Goal: Information Seeking & Learning: Check status

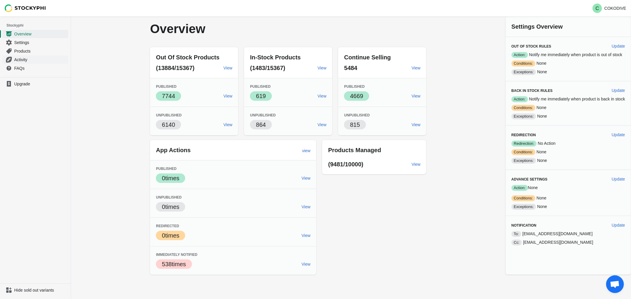
click at [22, 61] on span "Activity" at bounding box center [40, 60] width 53 height 6
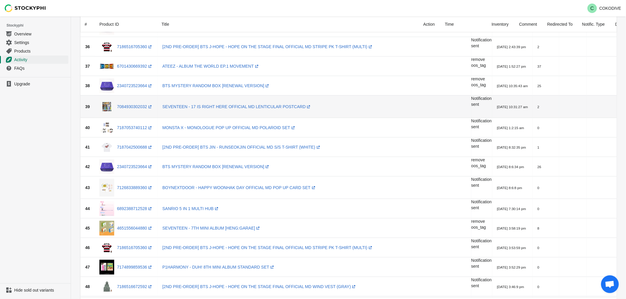
scroll to position [803, 0]
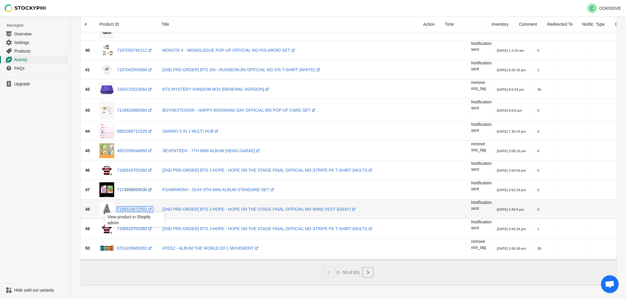
drag, startPoint x: 134, startPoint y: 206, endPoint x: 134, endPoint y: 190, distance: 16.3
click at [134, 207] on link "7186516672592 (opens a new window)" at bounding box center [135, 209] width 36 height 5
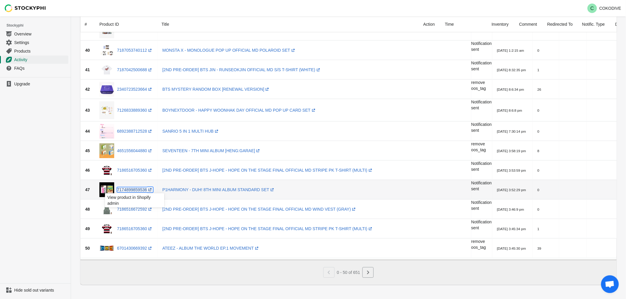
click at [133, 187] on link "7174899859536 (opens a new window)" at bounding box center [135, 189] width 36 height 5
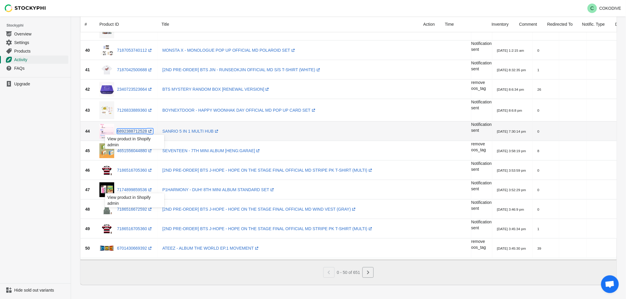
click at [122, 129] on link "6892388712528 (opens a new window)" at bounding box center [135, 131] width 36 height 5
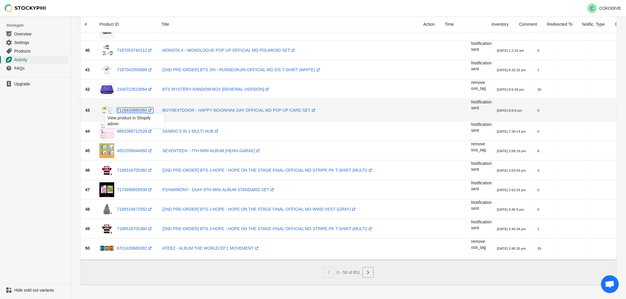
click at [130, 109] on link "7126833889360 (opens a new window)" at bounding box center [135, 110] width 36 height 5
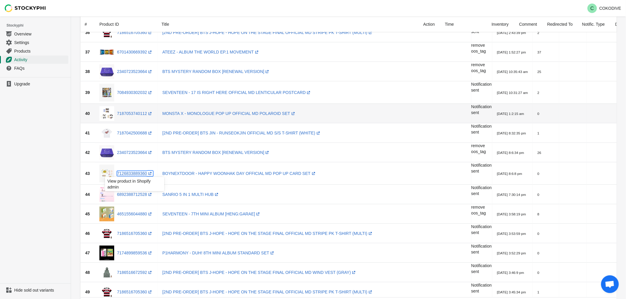
scroll to position [704, 0]
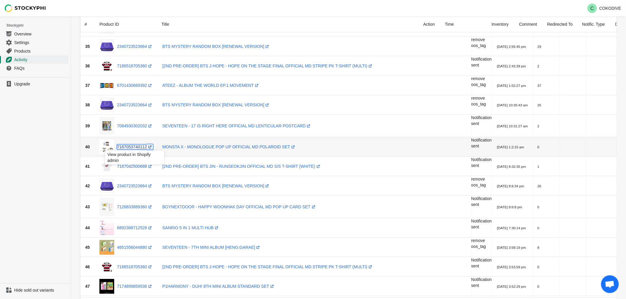
click at [139, 149] on link "7187053740112 (opens a new window)" at bounding box center [135, 147] width 36 height 5
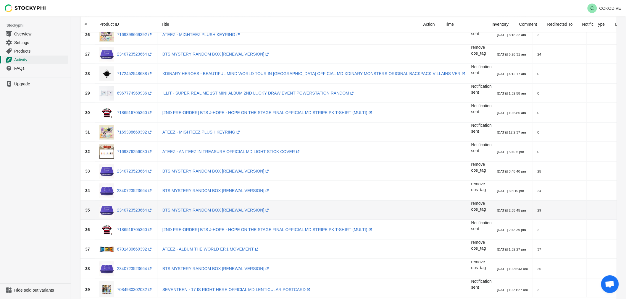
scroll to position [540, 0]
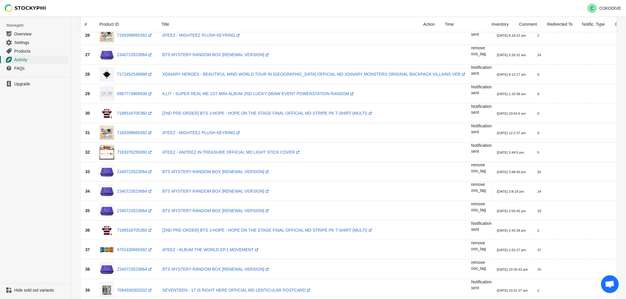
click at [75, 153] on div "Submit Produt ID or Title Clear All Actions Hide Products Show Products Redirec…" at bounding box center [346, 21] width 542 height 1052
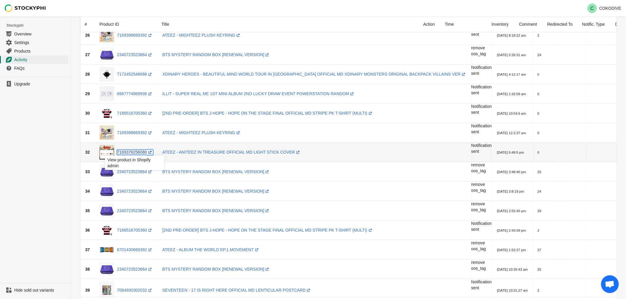
click at [142, 151] on link "7169376256080 (opens a new window)" at bounding box center [135, 152] width 36 height 5
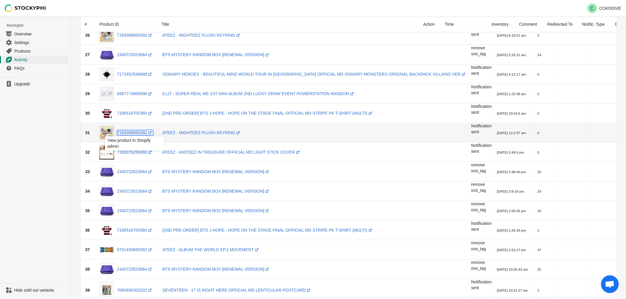
drag, startPoint x: 130, startPoint y: 133, endPoint x: 129, endPoint y: 127, distance: 5.9
click at [130, 133] on link "7169398669392 (opens a new window)" at bounding box center [135, 132] width 36 height 5
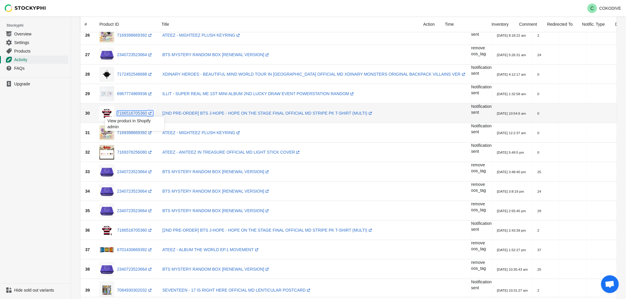
drag, startPoint x: 130, startPoint y: 113, endPoint x: 129, endPoint y: 106, distance: 7.8
click at [130, 113] on link "7186516705360 (opens a new window)" at bounding box center [135, 113] width 36 height 5
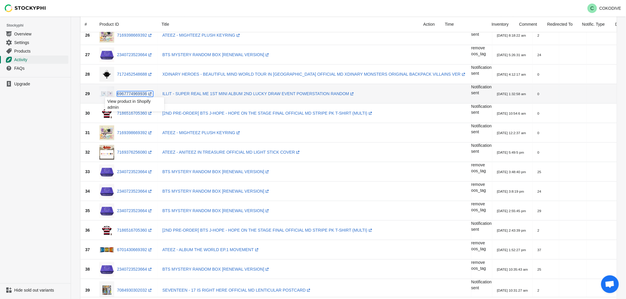
click at [128, 95] on link "6967774969936 (opens a new window)" at bounding box center [135, 93] width 36 height 5
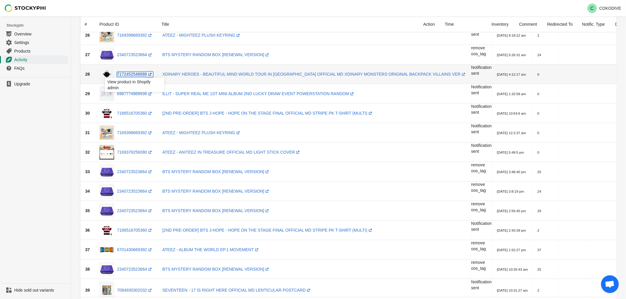
click at [129, 75] on link "7172452548688 (opens a new window)" at bounding box center [135, 74] width 36 height 5
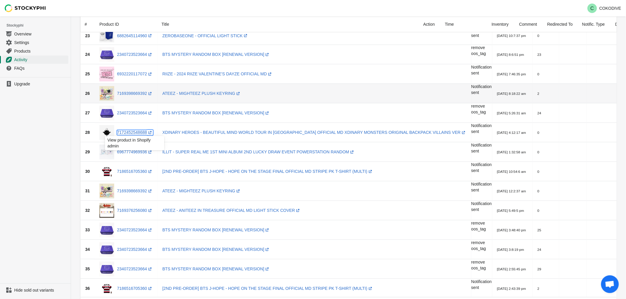
scroll to position [441, 0]
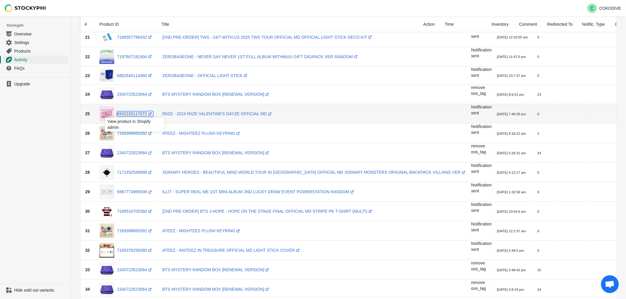
click at [138, 115] on link "6932220117072 (opens a new window)" at bounding box center [135, 114] width 36 height 5
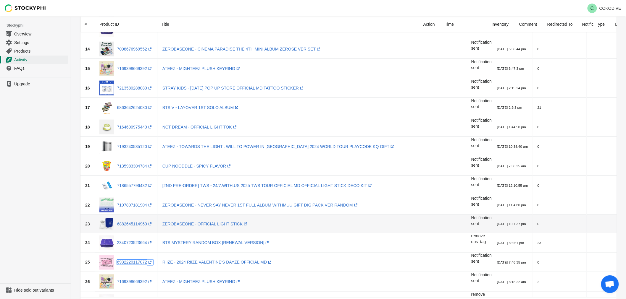
scroll to position [277, 0]
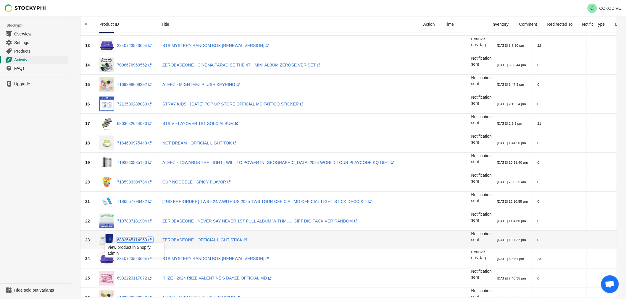
click at [137, 241] on link "6882645114960 (opens a new window)" at bounding box center [135, 240] width 36 height 5
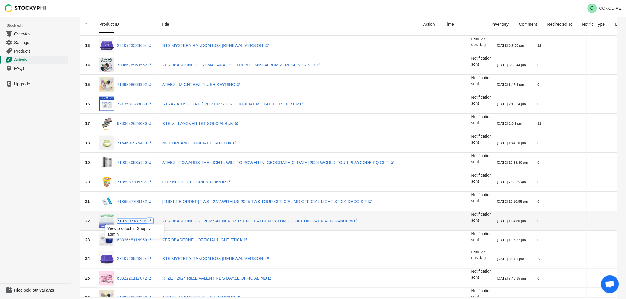
click at [139, 220] on link "7197807181904 (opens a new window)" at bounding box center [135, 221] width 36 height 5
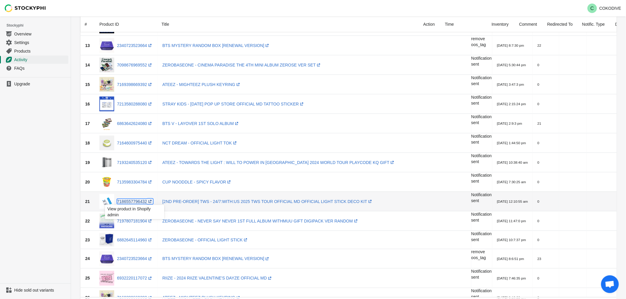
click at [137, 202] on link "7186557796432 (opens a new window)" at bounding box center [135, 201] width 36 height 5
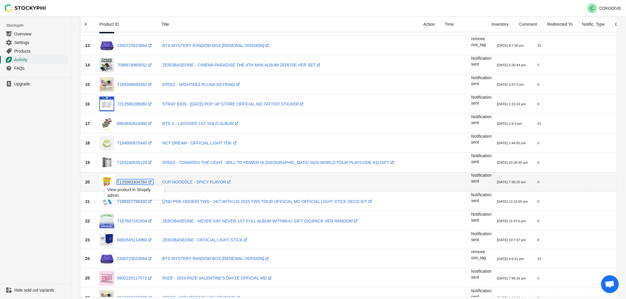
click at [137, 181] on link "7135983304784 (opens a new window)" at bounding box center [135, 182] width 36 height 5
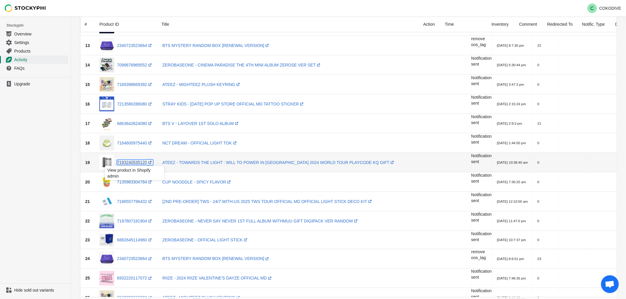
click at [132, 163] on link "7193240535120 (opens a new window)" at bounding box center [135, 162] width 36 height 5
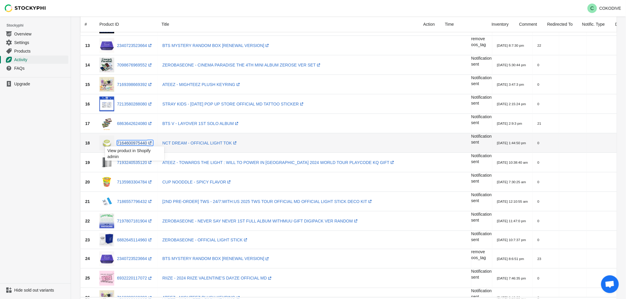
click at [136, 143] on link "7164600975440 (opens a new window)" at bounding box center [135, 143] width 36 height 5
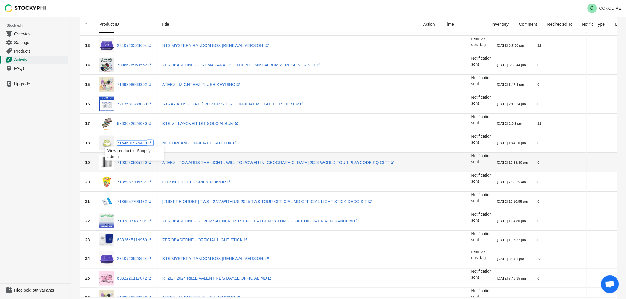
scroll to position [211, 0]
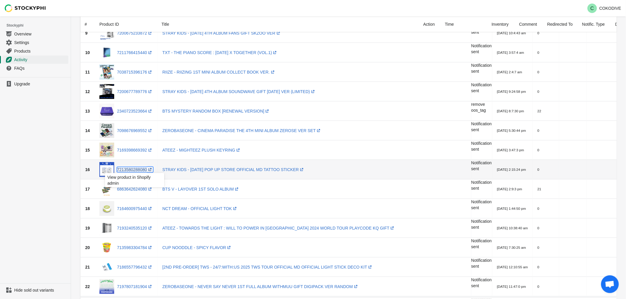
click at [140, 169] on link "7213580288080 (opens a new window)" at bounding box center [135, 169] width 36 height 5
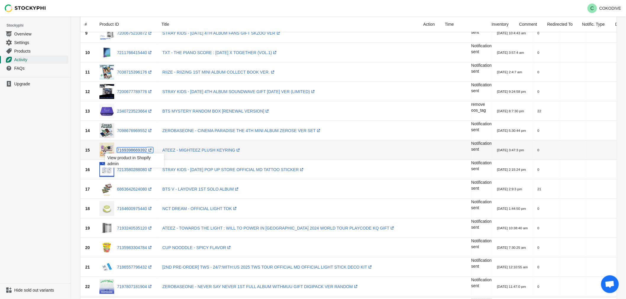
click at [132, 150] on link "7169398669392 (opens a new window)" at bounding box center [135, 150] width 36 height 5
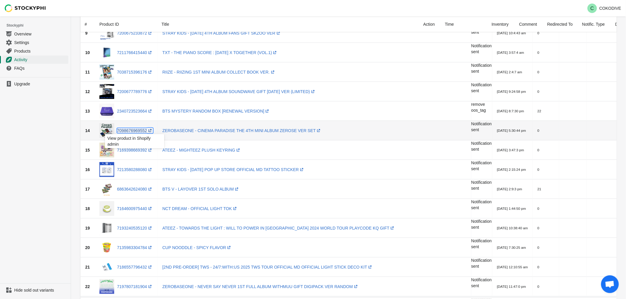
click at [130, 130] on link "7098676969552 (opens a new window)" at bounding box center [135, 130] width 36 height 5
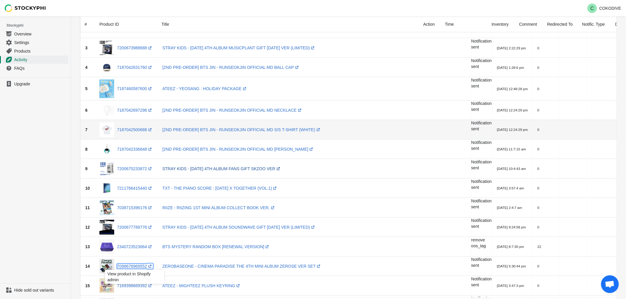
scroll to position [47, 0]
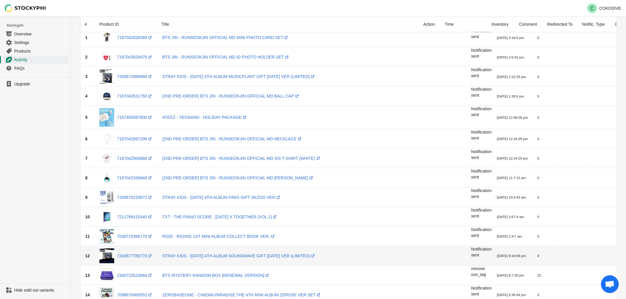
click at [132, 259] on div "7200677789776 (opens a new window)" at bounding box center [126, 256] width 54 height 15
click at [135, 252] on div "7200677789776 (opens a new window)" at bounding box center [126, 256] width 54 height 15
click at [131, 254] on link "7200677789776 (opens a new window)" at bounding box center [135, 256] width 36 height 5
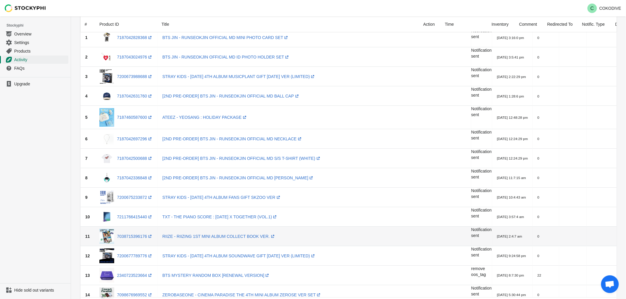
click at [132, 231] on div "7038715396176 (opens a new window)" at bounding box center [126, 236] width 54 height 15
click at [131, 234] on link "7038715396176 (opens a new window)" at bounding box center [135, 236] width 36 height 5
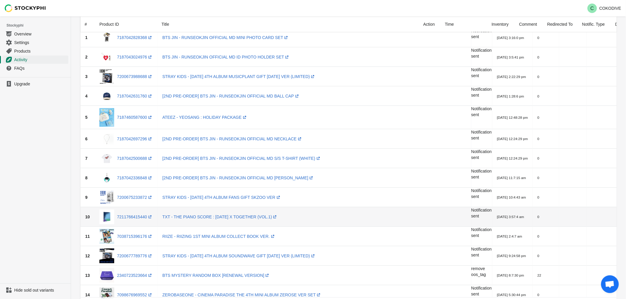
click at [131, 221] on div "7211766415440 (opens a new window)" at bounding box center [126, 217] width 54 height 15
drag, startPoint x: 129, startPoint y: 219, endPoint x: 132, endPoint y: 208, distance: 10.8
click at [128, 219] on link "7211766415440 (opens a new window)" at bounding box center [135, 217] width 36 height 5
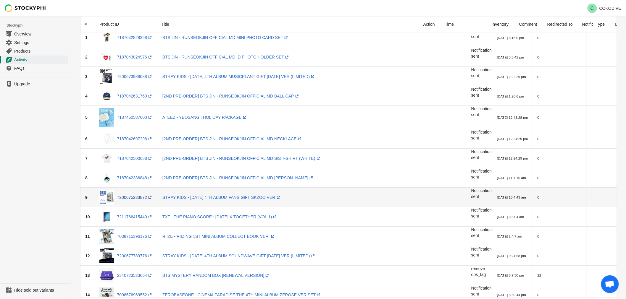
click at [132, 200] on div "7200675233872 (opens a new window)" at bounding box center [126, 197] width 54 height 15
click at [127, 197] on link "7200675233872 (opens a new window)" at bounding box center [135, 197] width 36 height 5
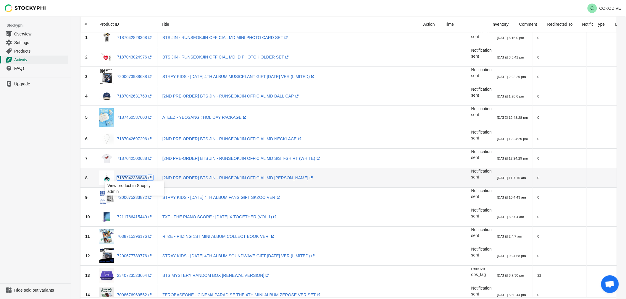
click at [128, 177] on link "7187042336848 (opens a new window)" at bounding box center [135, 178] width 36 height 5
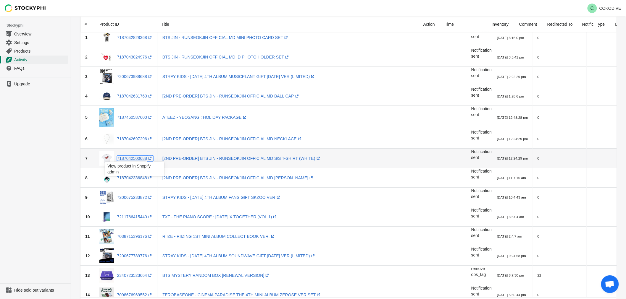
click at [138, 154] on div "7187042500688 (opens a new window)" at bounding box center [126, 158] width 54 height 15
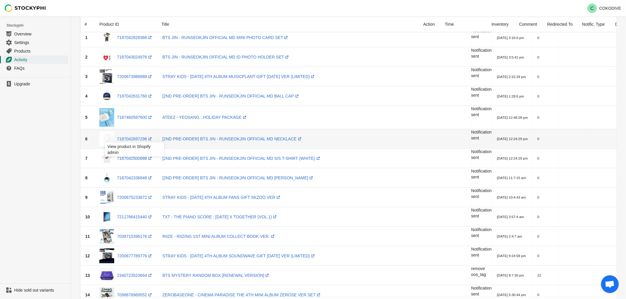
click at [130, 156] on div "View product in Shopify admin" at bounding box center [134, 151] width 69 height 20
click at [132, 161] on div "View product in Shopify admin" at bounding box center [134, 151] width 69 height 20
click at [133, 159] on div "View product in Shopify admin" at bounding box center [134, 151] width 69 height 20
click at [135, 157] on div "View product in Shopify admin" at bounding box center [134, 151] width 69 height 20
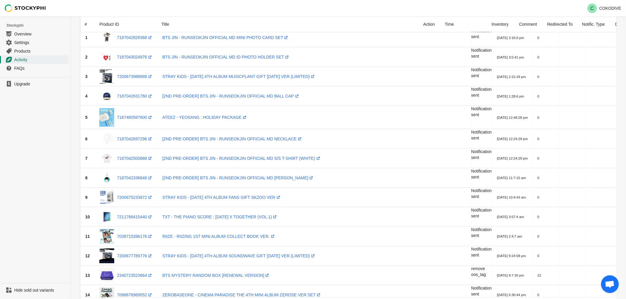
click at [13, 161] on ul "Upgrade" at bounding box center [35, 180] width 71 height 206
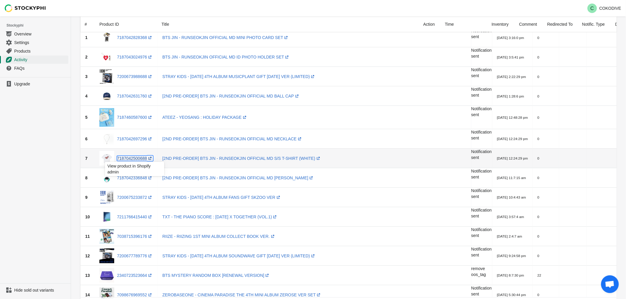
click at [135, 159] on link "7187042500688 (opens a new window)" at bounding box center [135, 158] width 36 height 5
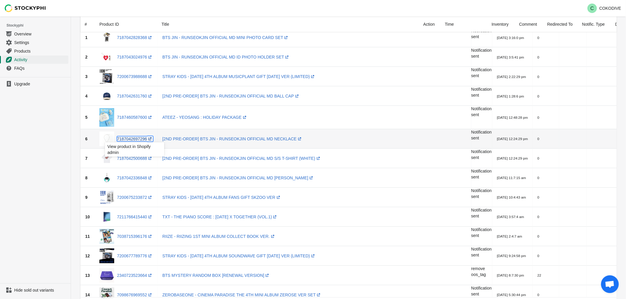
click at [134, 137] on link "7187042697296 (opens a new window)" at bounding box center [135, 139] width 36 height 5
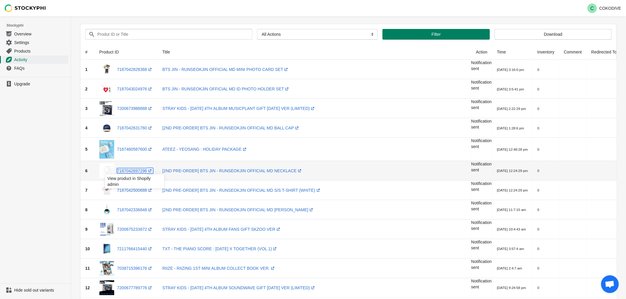
scroll to position [0, 0]
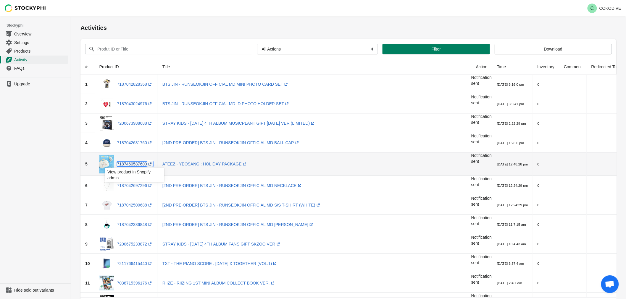
click at [143, 163] on link "7187460587600 (opens a new window)" at bounding box center [135, 164] width 36 height 5
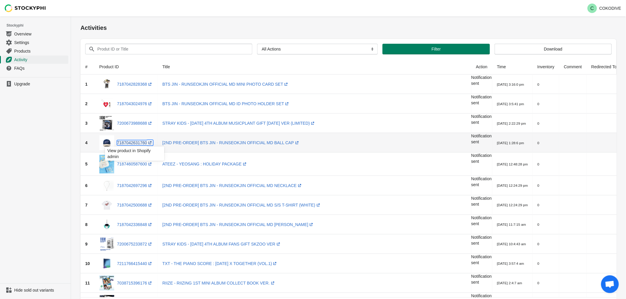
click at [136, 143] on link "7187042631760 (opens a new window)" at bounding box center [135, 142] width 36 height 5
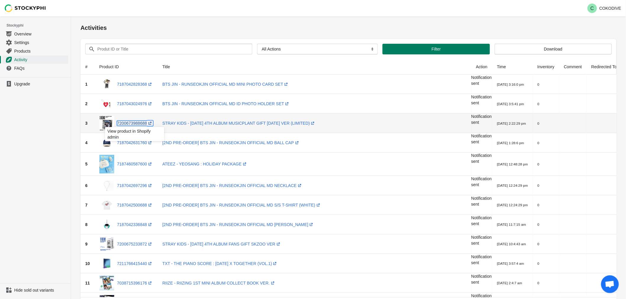
click at [136, 125] on link "7200673988688 (opens a new window)" at bounding box center [135, 123] width 36 height 5
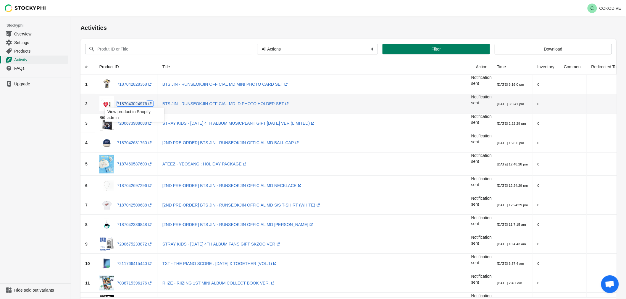
click at [136, 105] on link "7187043024976 (opens a new window)" at bounding box center [135, 103] width 36 height 5
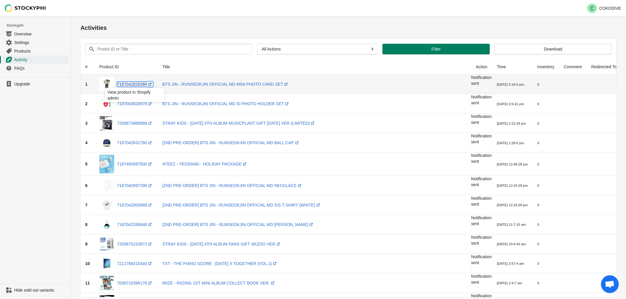
click at [140, 86] on link "7187042828368 (opens a new window)" at bounding box center [135, 84] width 36 height 5
